Goal: Register for event/course

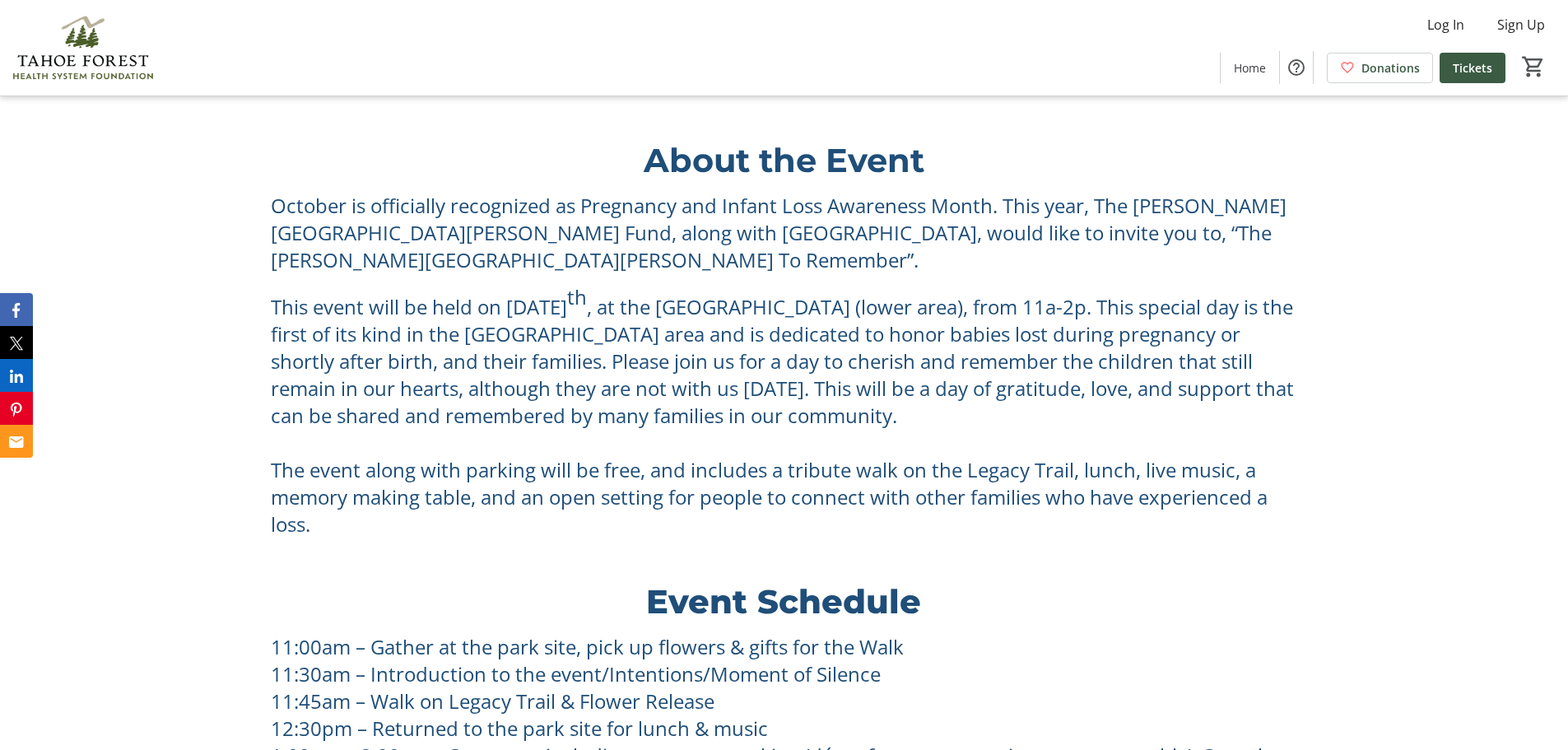
scroll to position [957, 0]
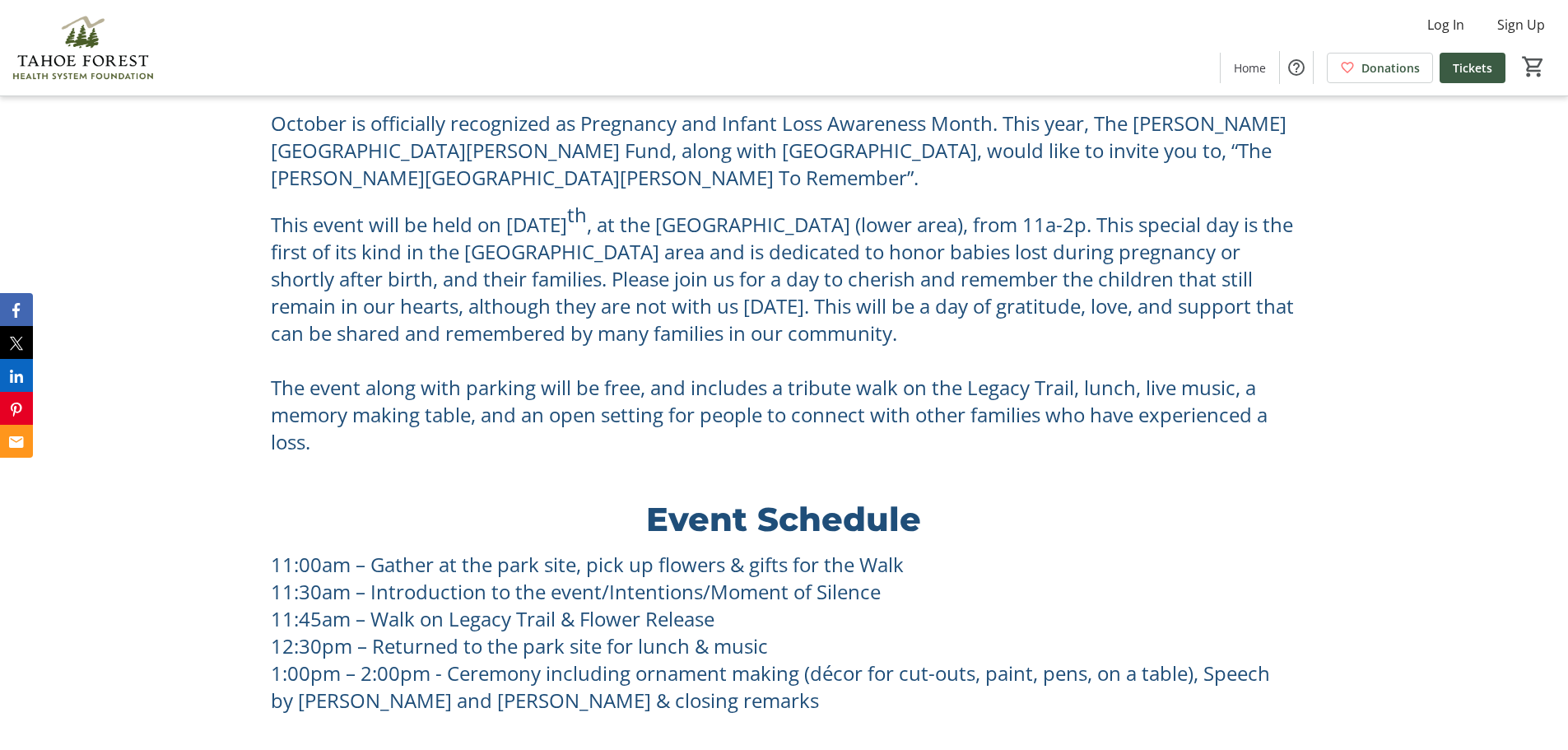
click at [715, 660] on p "1:00pm – 2:00pm - Ceremony including ornament making (décor for cut-outs, paint…" at bounding box center [784, 687] width 1026 height 54
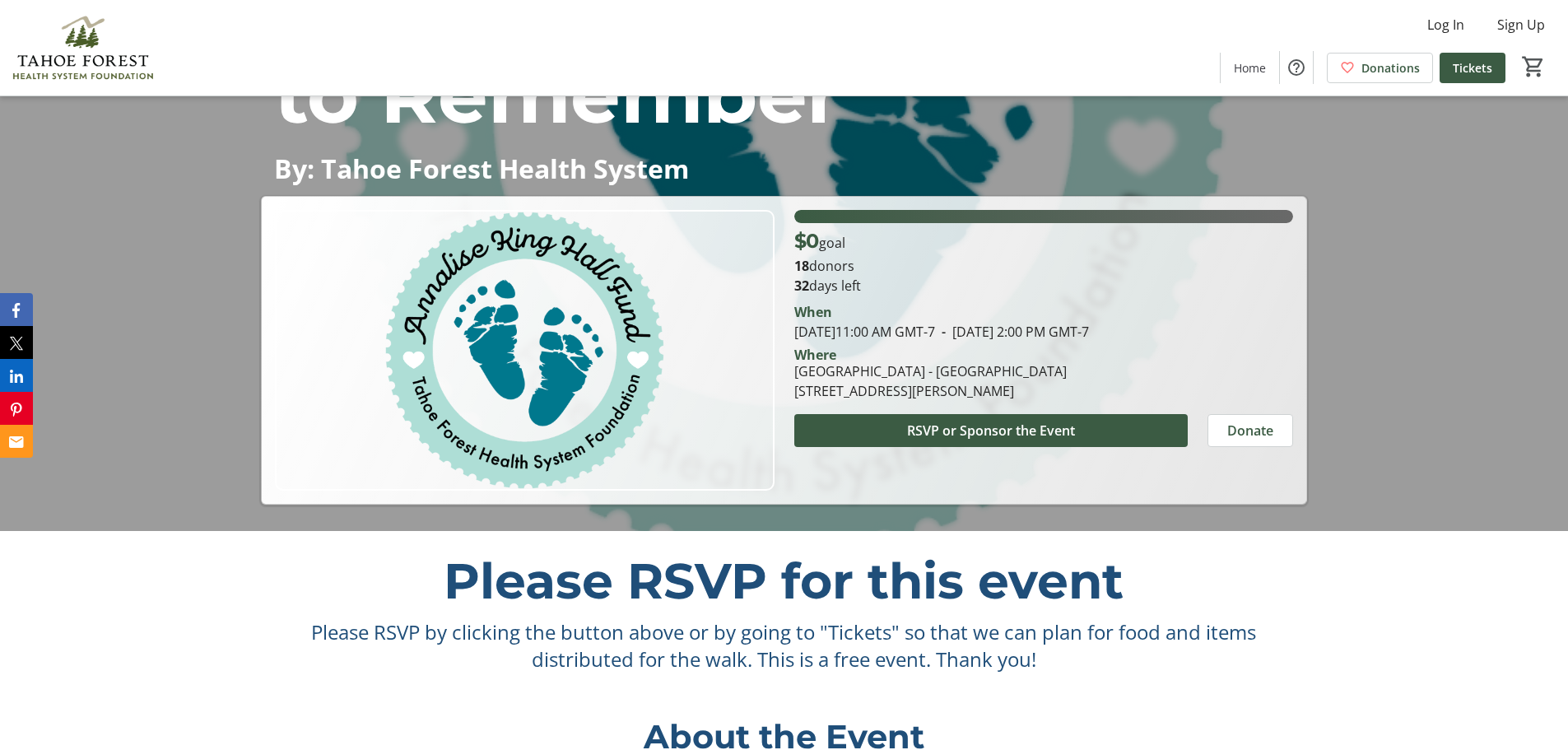
scroll to position [0, 0]
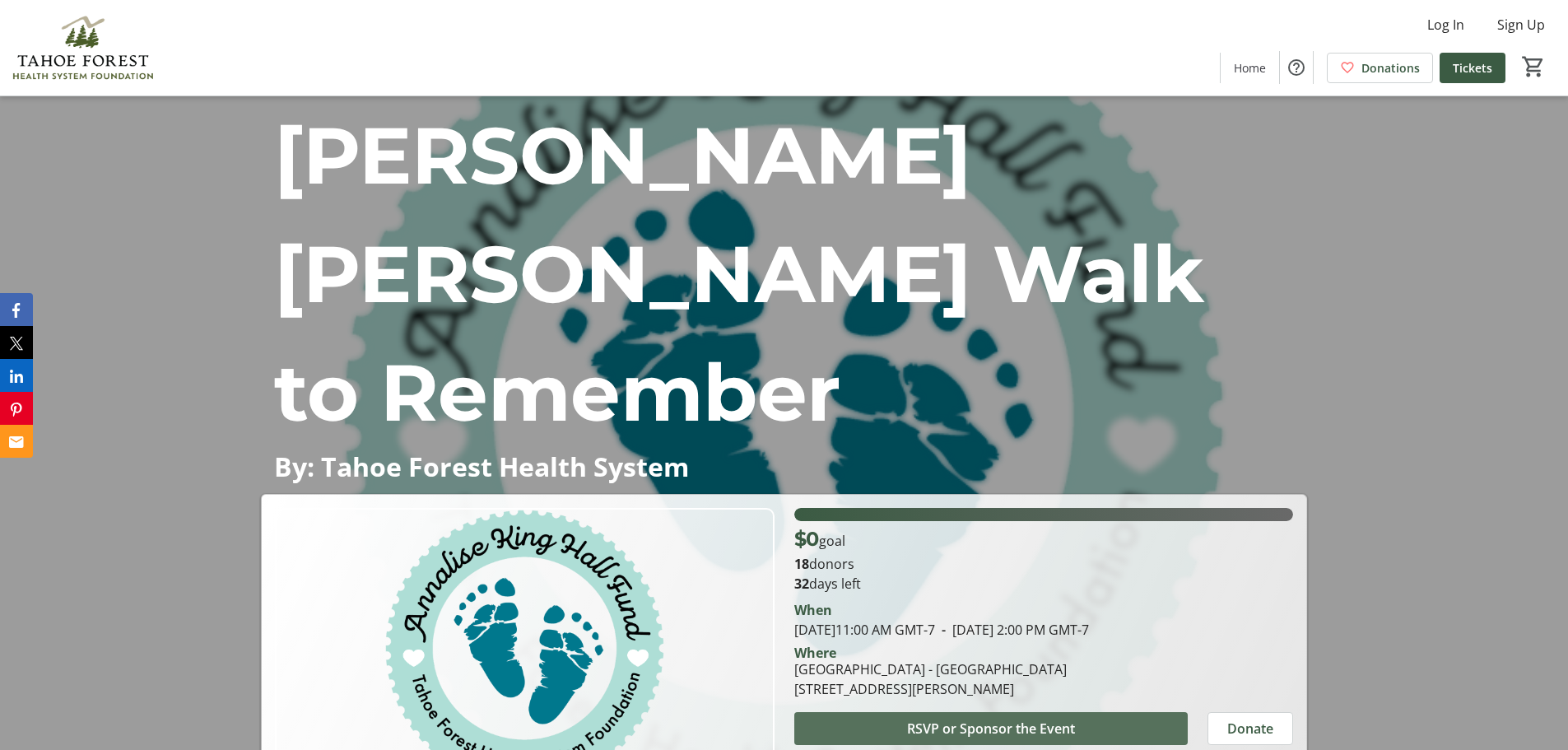
click at [1012, 719] on span "RSVP or Sponsor the Event" at bounding box center [991, 729] width 168 height 20
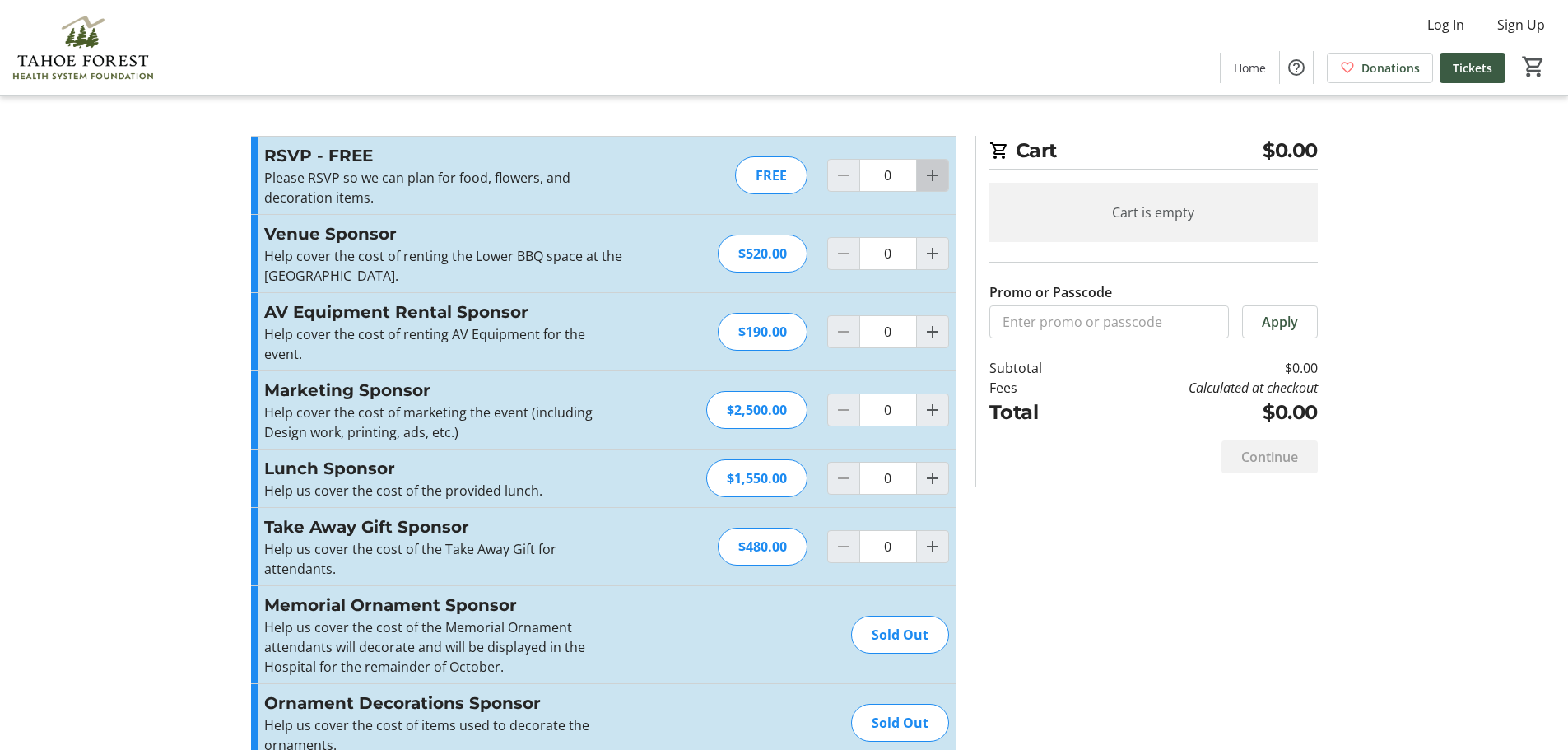
click at [924, 184] on mat-icon "Increment by one" at bounding box center [932, 176] width 20 height 20
type input "2"
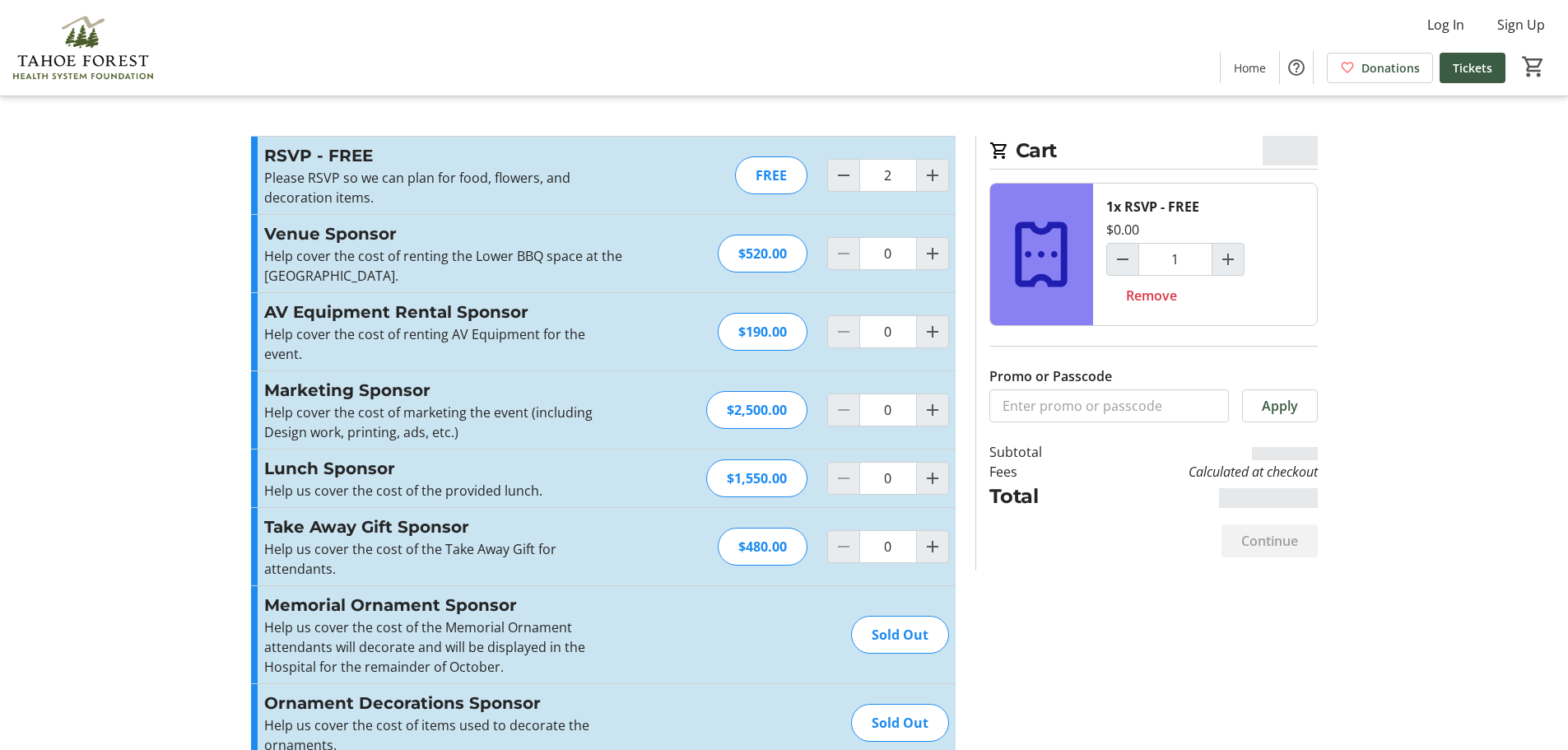
type input "2"
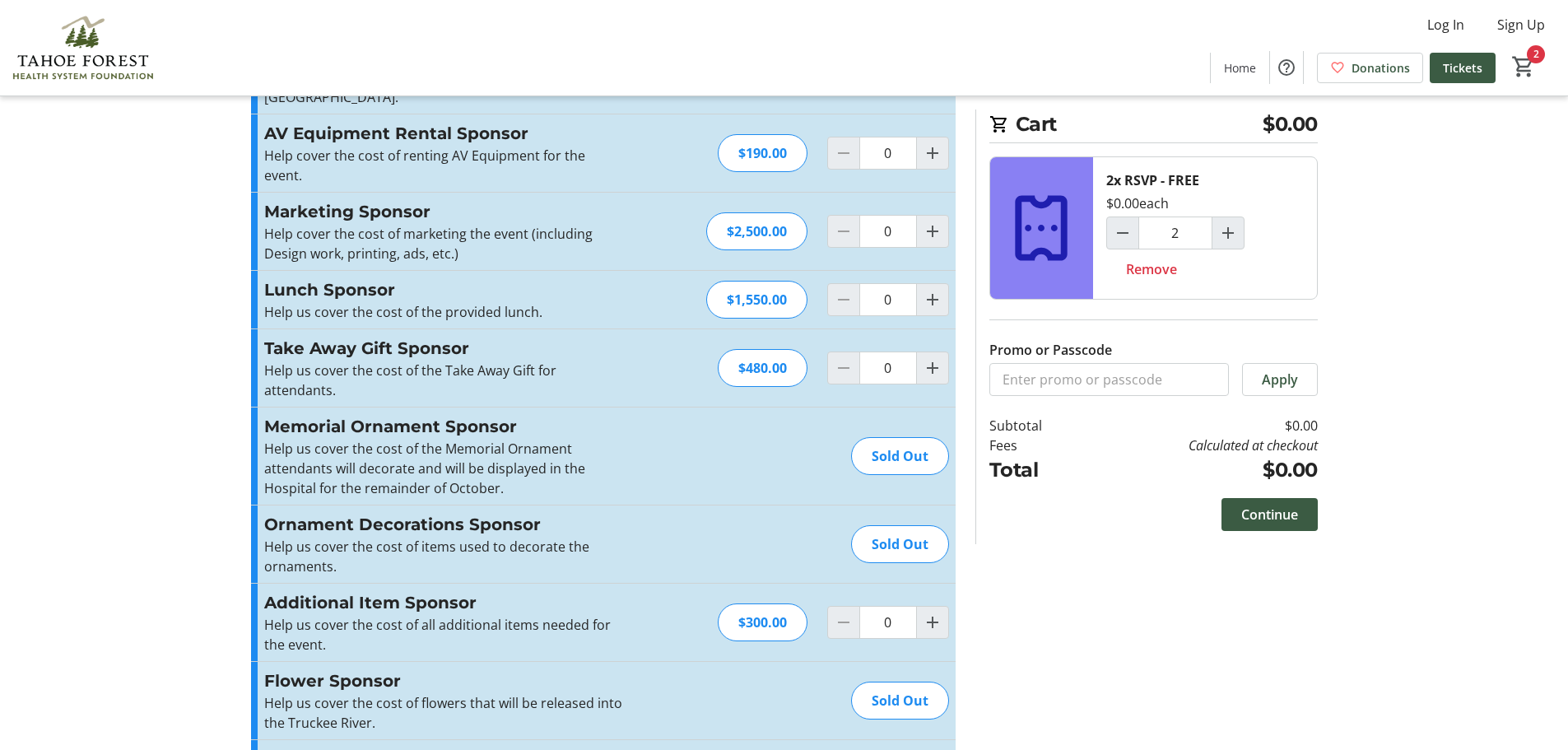
scroll to position [247, 0]
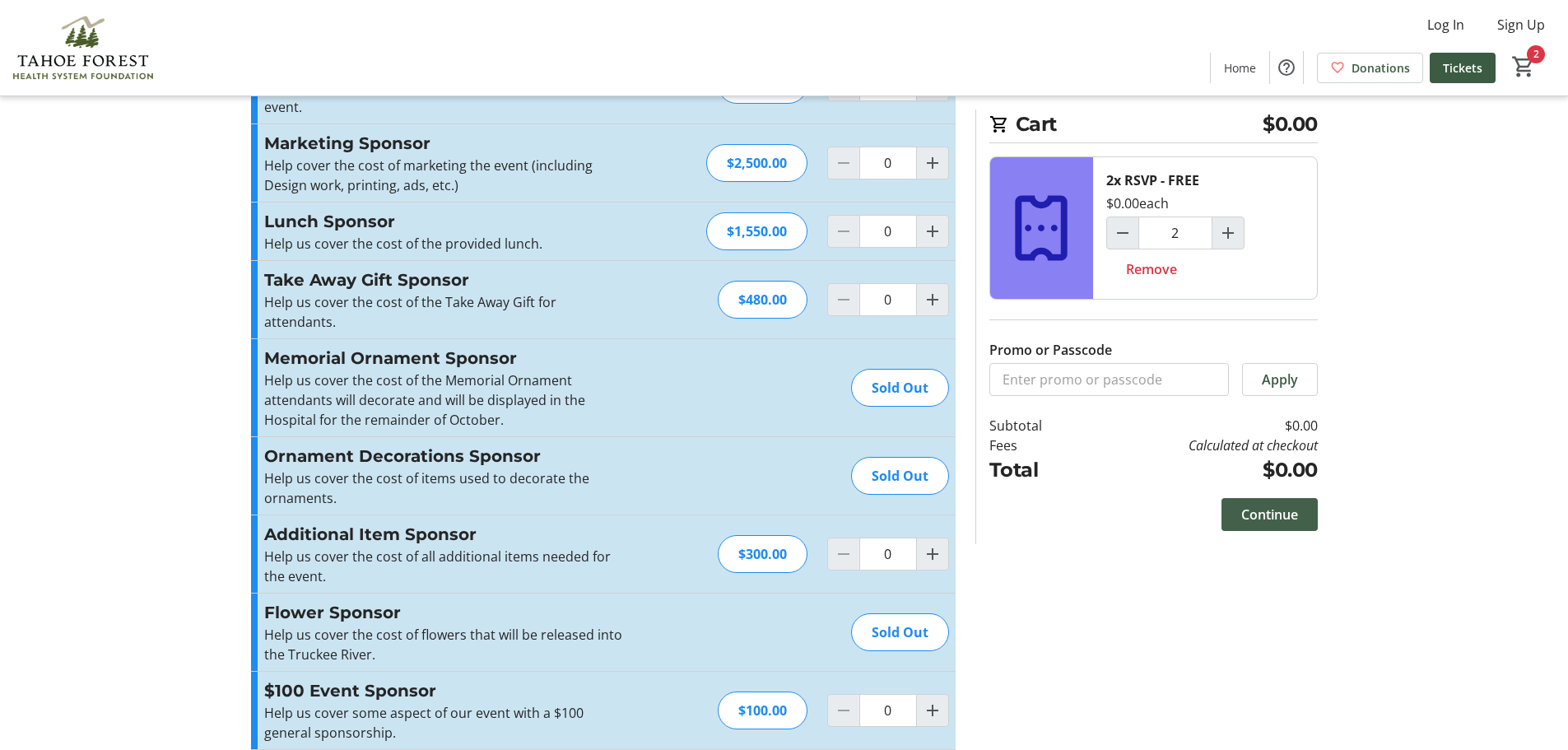
click at [1273, 520] on span "Continue" at bounding box center [1270, 515] width 57 height 20
